Goal: Information Seeking & Learning: Learn about a topic

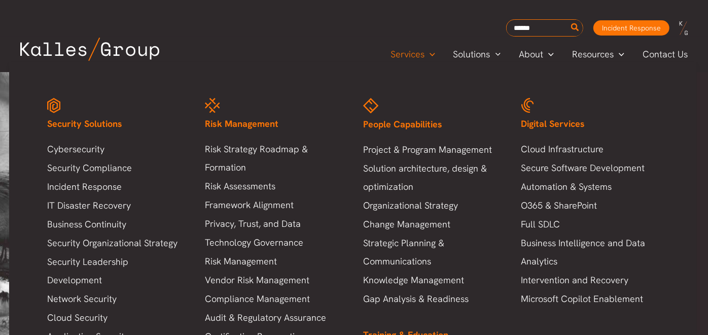
click at [420, 55] on span "Services" at bounding box center [407, 54] width 34 height 15
click at [420, 220] on link "Change Management" at bounding box center [432, 224] width 138 height 18
click at [421, 53] on span "Services" at bounding box center [407, 54] width 34 height 15
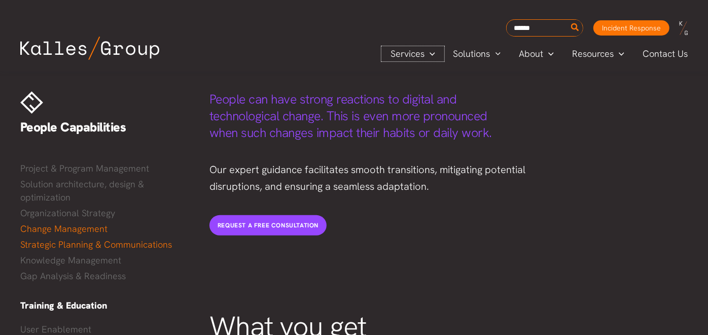
scroll to position [225, 0]
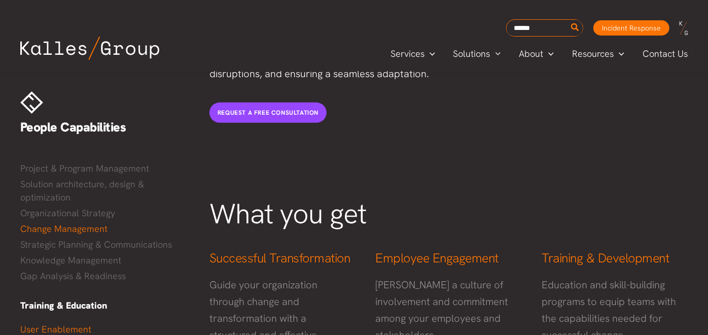
click at [52, 329] on link "User Enablement" at bounding box center [104, 328] width 169 height 15
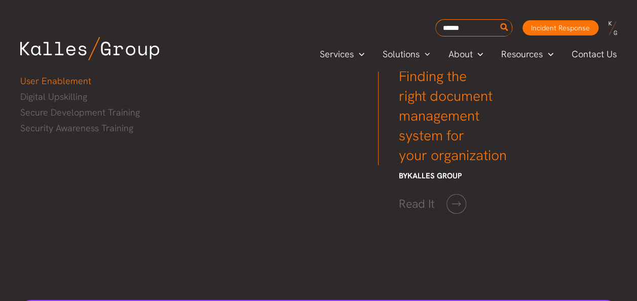
scroll to position [1453, 0]
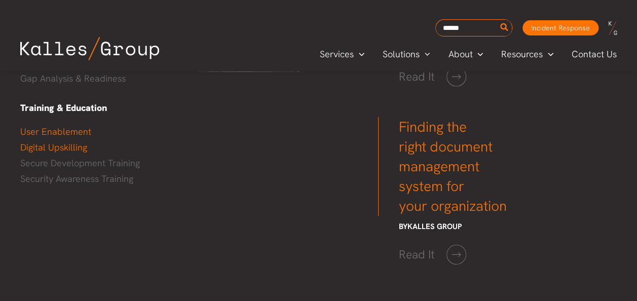
click at [49, 145] on link "Digital Upskilling" at bounding box center [104, 147] width 169 height 15
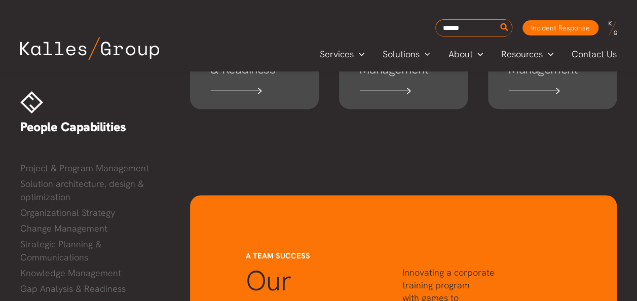
scroll to position [760, 0]
